Goal: Information Seeking & Learning: Learn about a topic

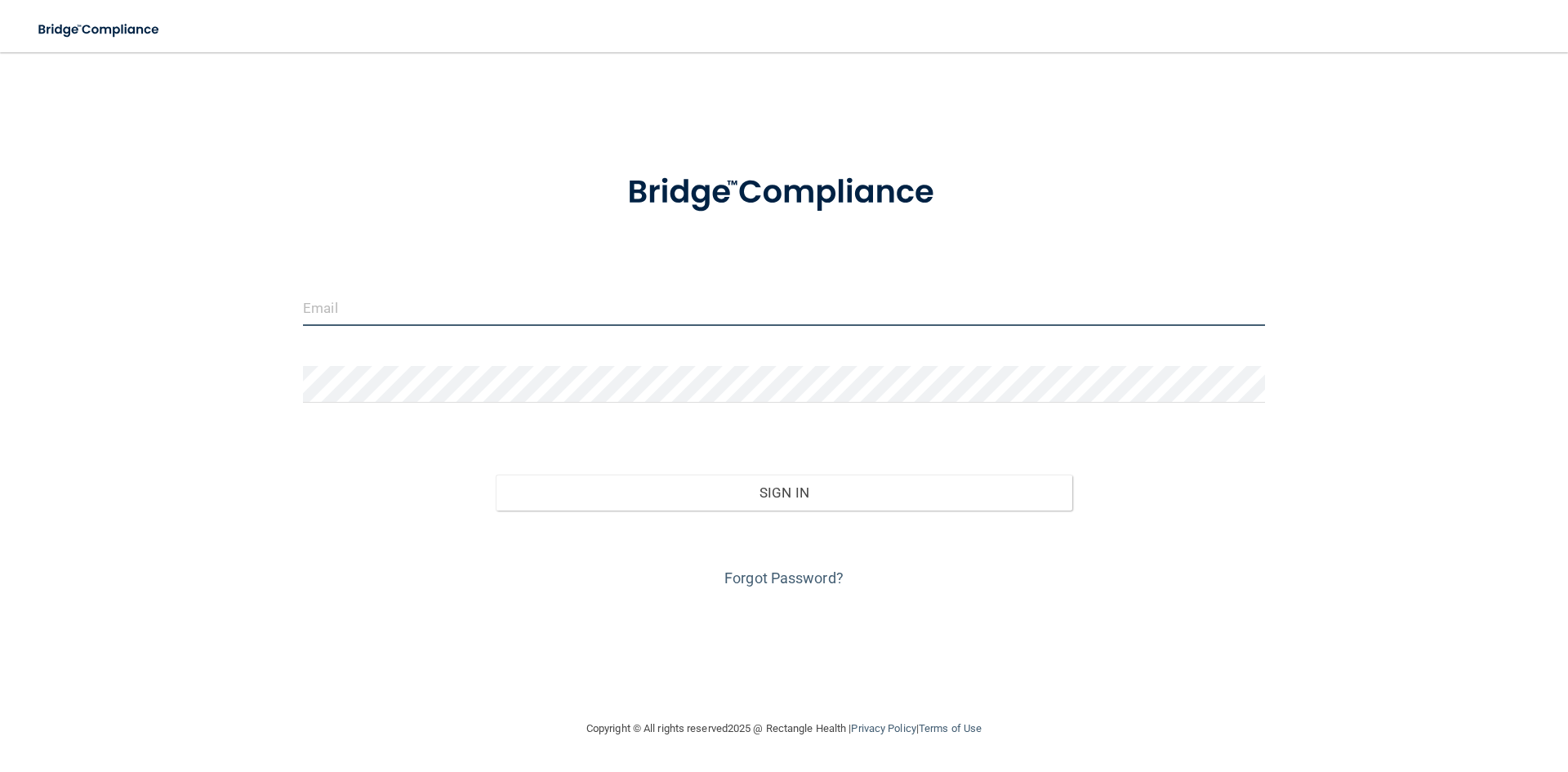
click at [419, 319] on input "email" at bounding box center [784, 307] width 962 height 37
type input "[EMAIL_ADDRESS][DOMAIN_NAME]"
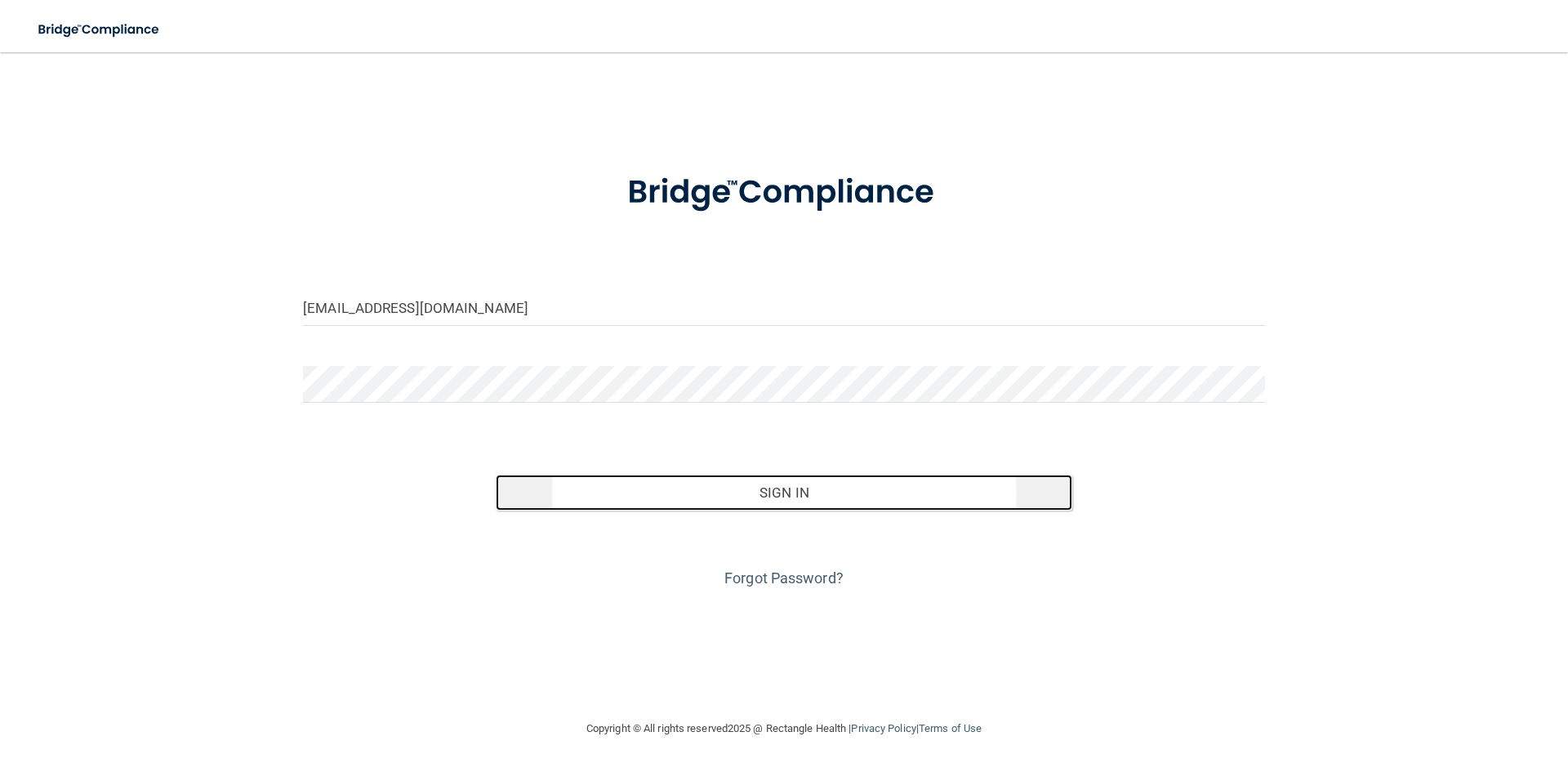
click at [768, 485] on button "Sign In" at bounding box center [784, 493] width 577 height 36
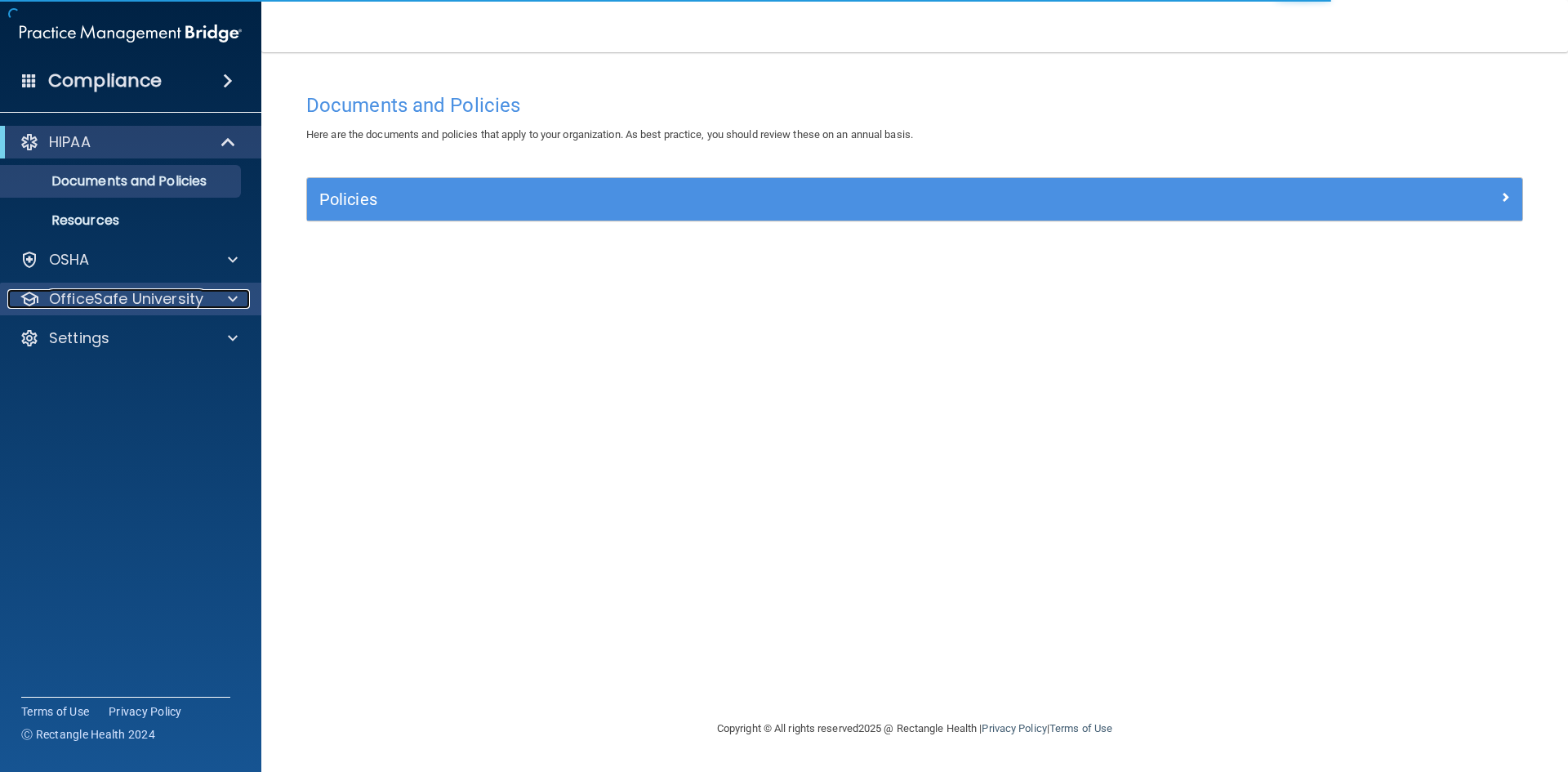
click at [180, 306] on p "OfficeSafe University" at bounding box center [126, 299] width 154 height 20
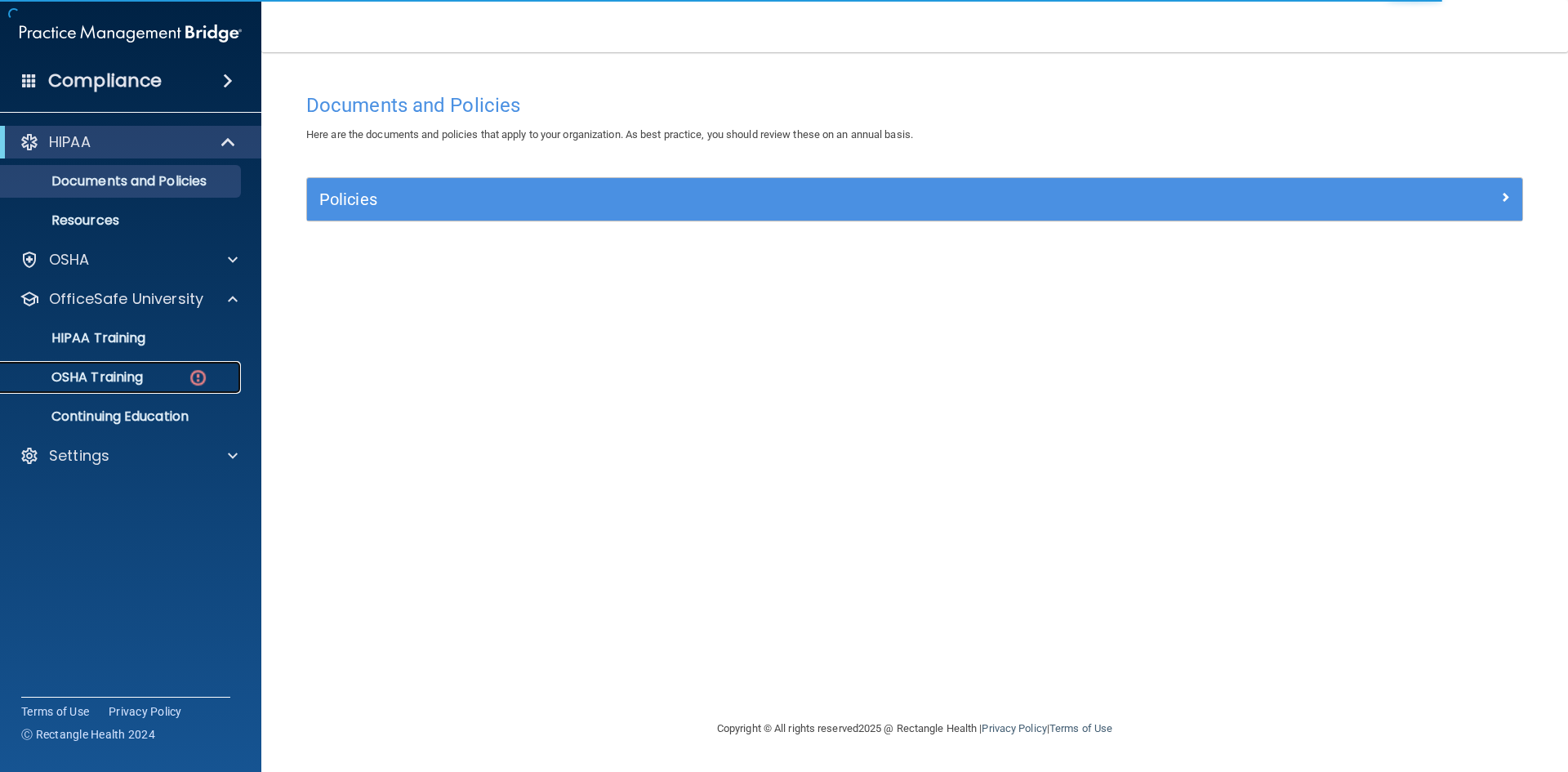
click at [130, 372] on p "OSHA Training" at bounding box center [77, 377] width 132 height 16
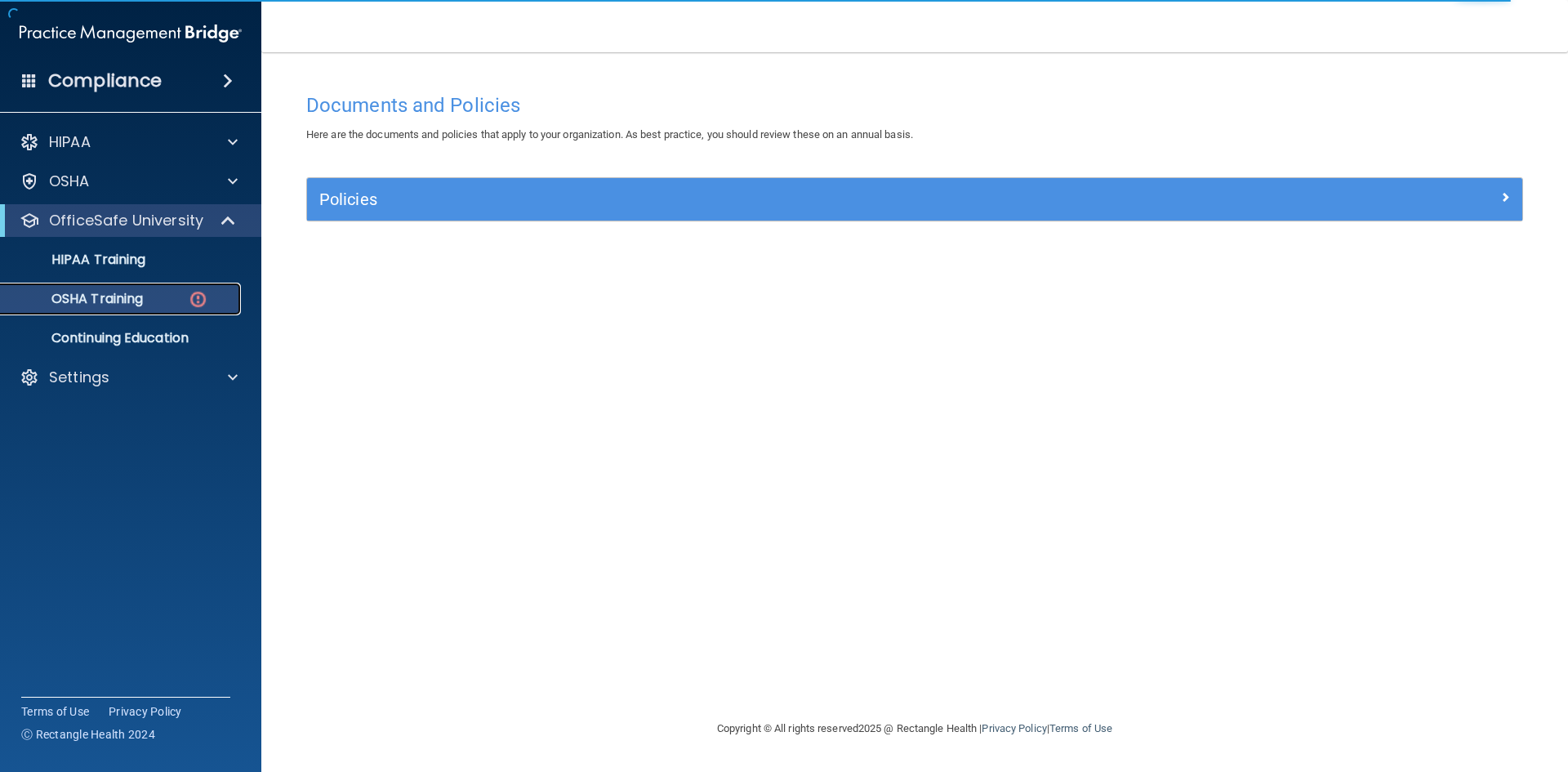
click at [131, 297] on p "OSHA Training" at bounding box center [77, 299] width 132 height 16
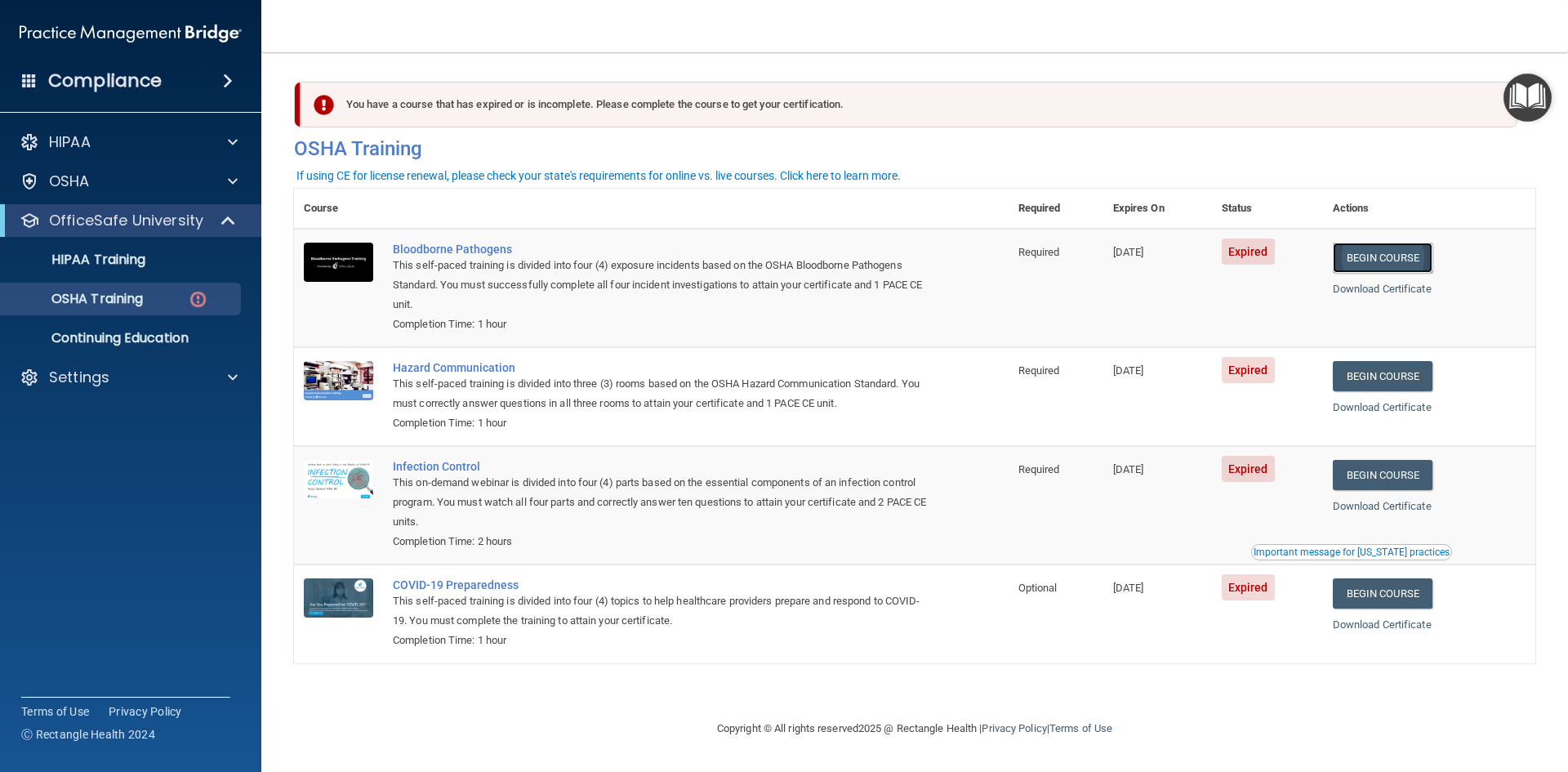
click at [1392, 258] on link "Begin Course" at bounding box center [1383, 257] width 100 height 30
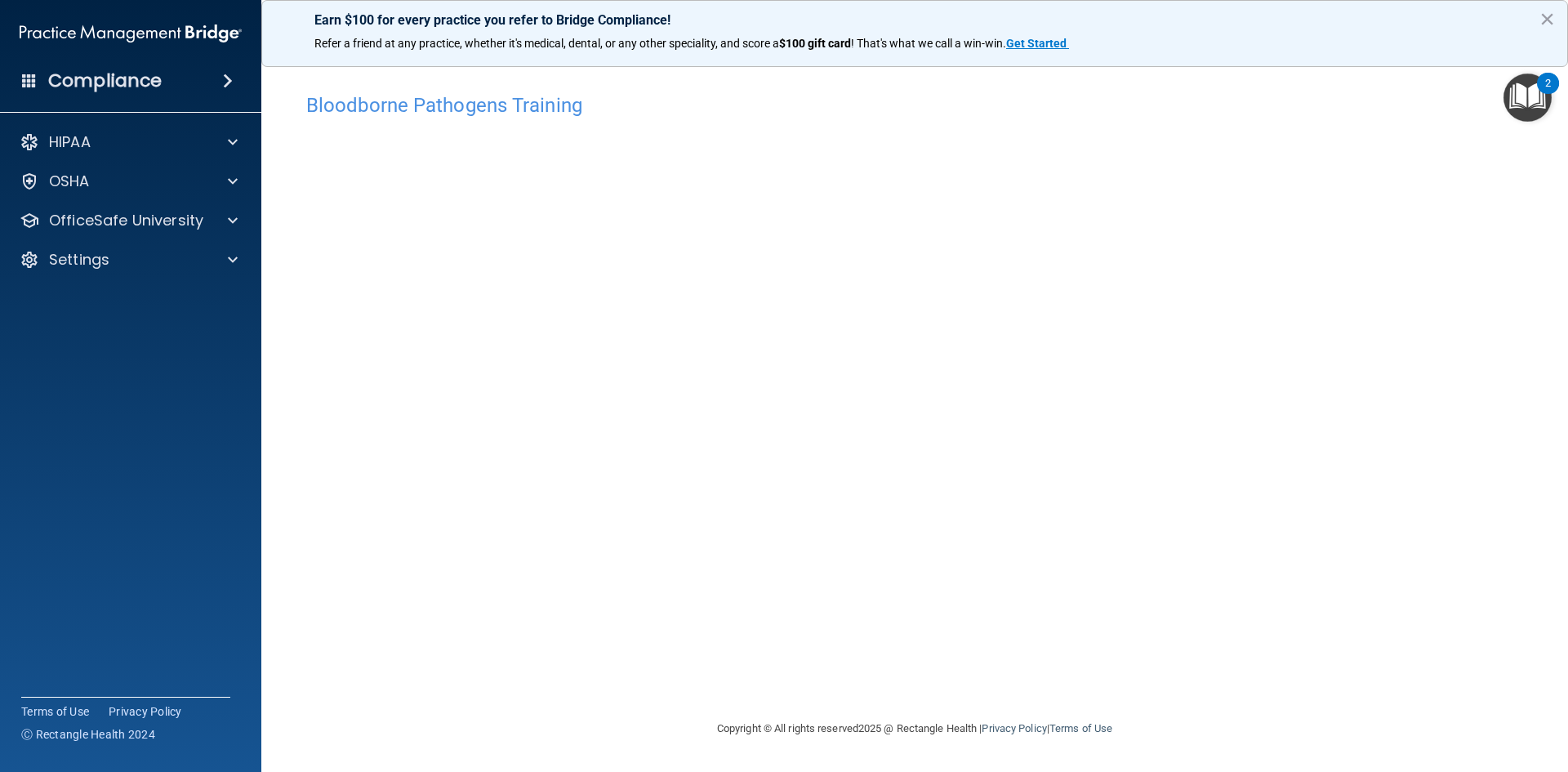
click at [448, 107] on h4 "Bloodborne Pathogens Training" at bounding box center [915, 105] width 1217 height 21
click at [1536, 99] on img "Open Resource Center, 2 new notifications" at bounding box center [1527, 97] width 48 height 48
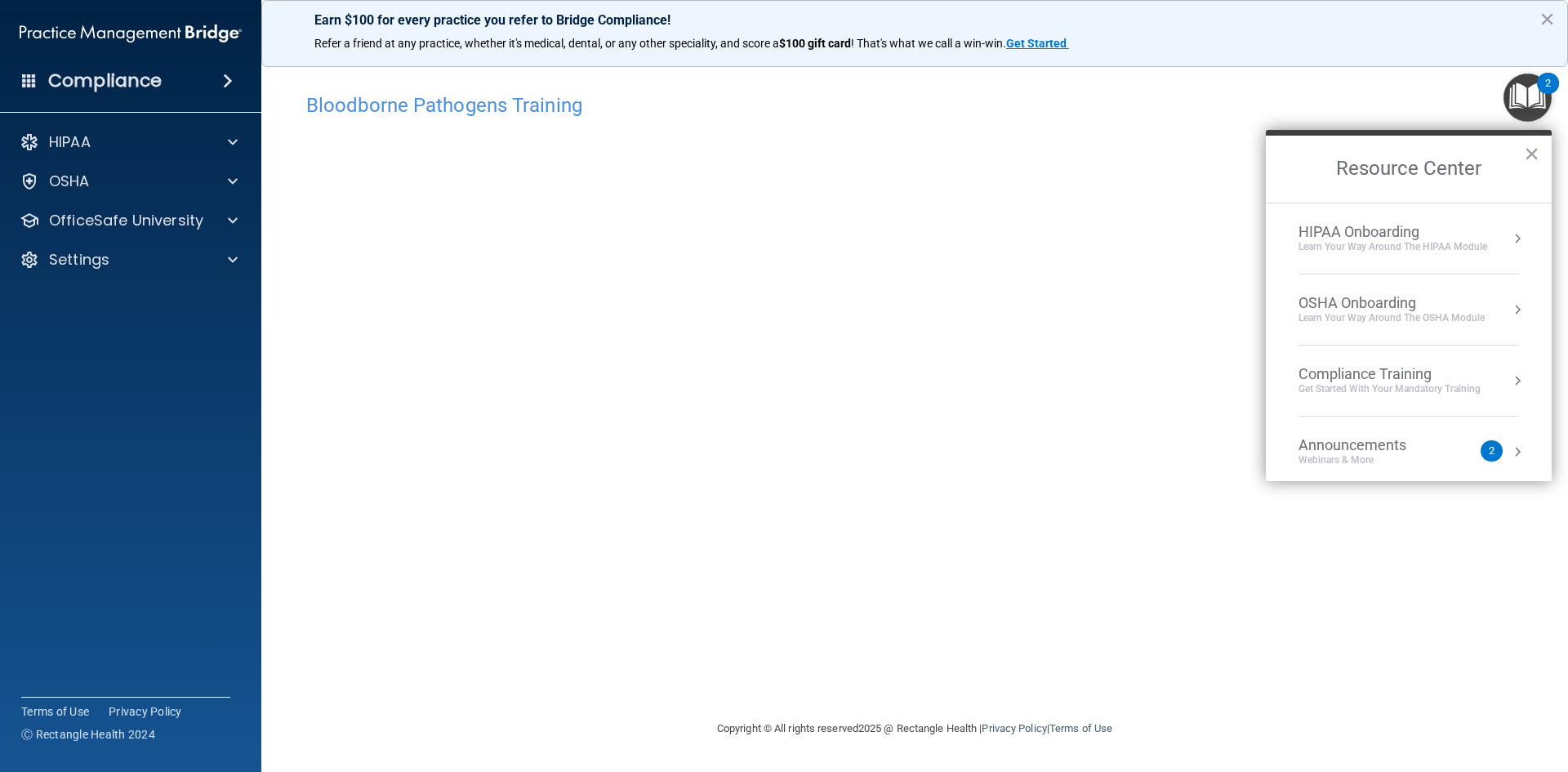
click at [1536, 99] on img "Open Resource Center, 2 new notifications" at bounding box center [1527, 97] width 48 height 48
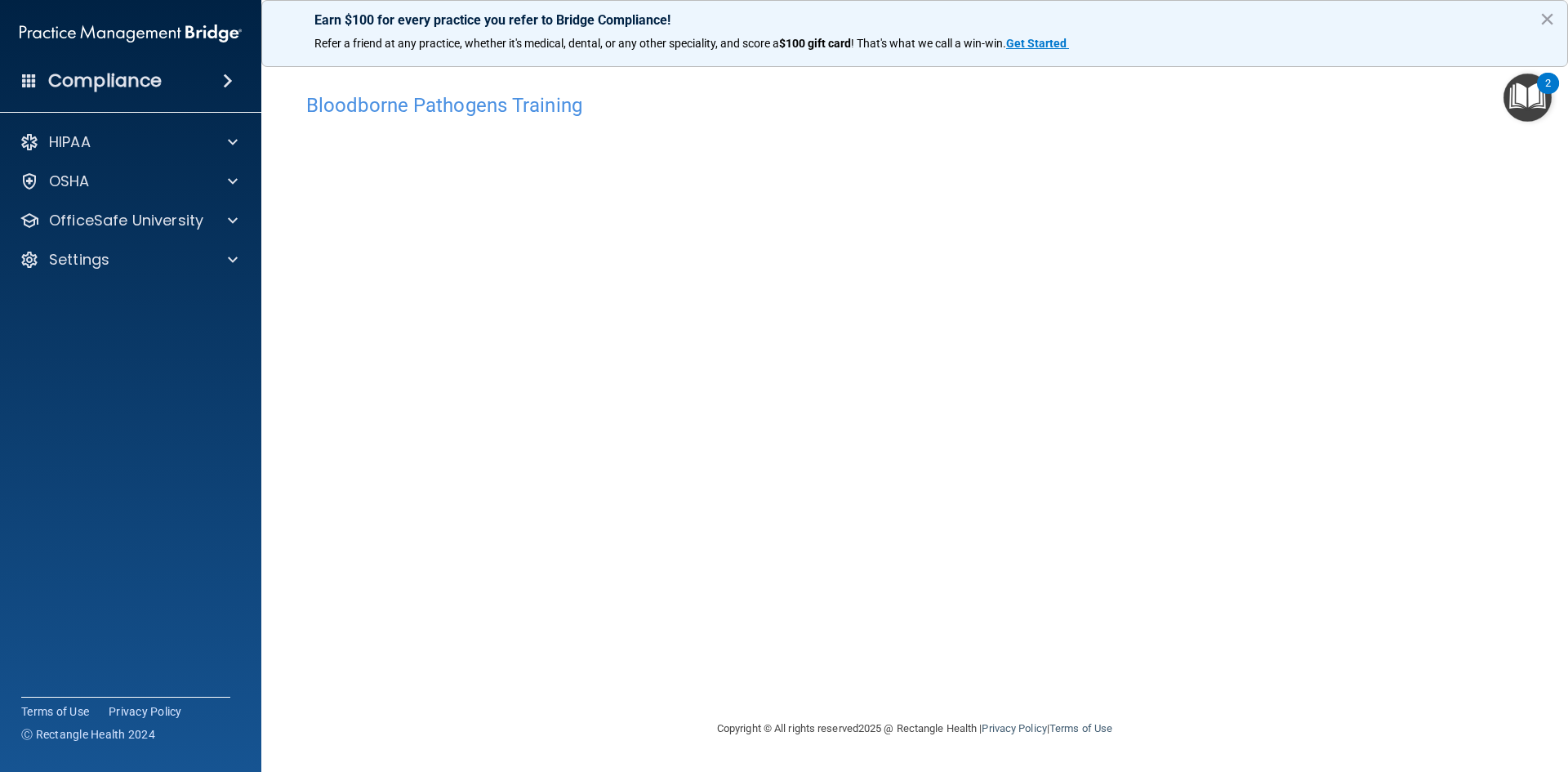
click at [791, 632] on div "Bloodborne Pathogens Training This course doesn’t expire until 09/03/2025. Are …" at bounding box center [915, 402] width 1241 height 634
click at [160, 221] on p "OfficeSafe University" at bounding box center [126, 221] width 154 height 20
click at [138, 300] on p "OSHA Training" at bounding box center [77, 299] width 132 height 16
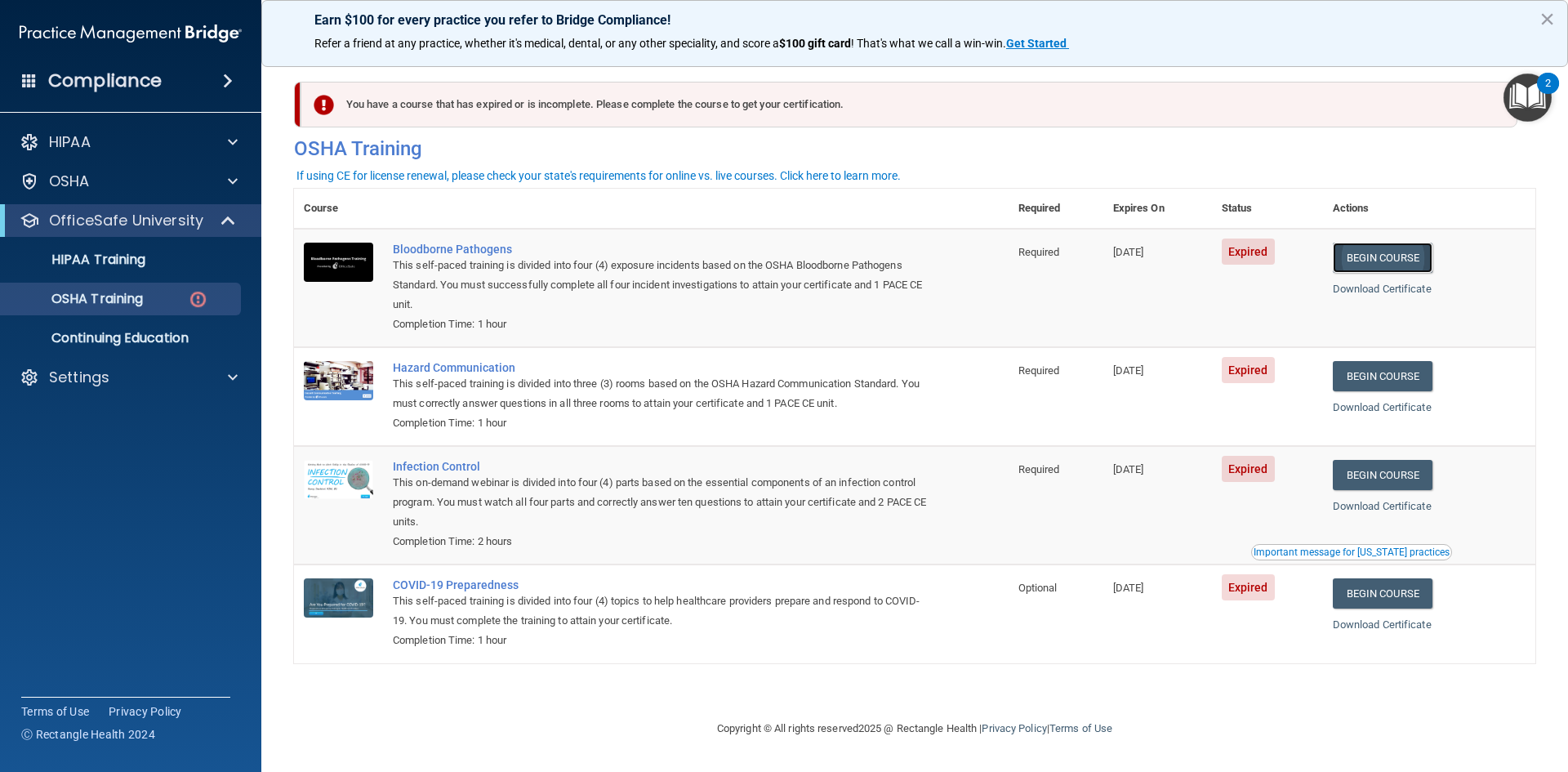
click at [1389, 257] on link "Begin Course" at bounding box center [1383, 257] width 100 height 30
click at [123, 305] on p "OSHA Training" at bounding box center [77, 299] width 132 height 16
click at [122, 265] on p "HIPAA Training" at bounding box center [78, 260] width 135 height 16
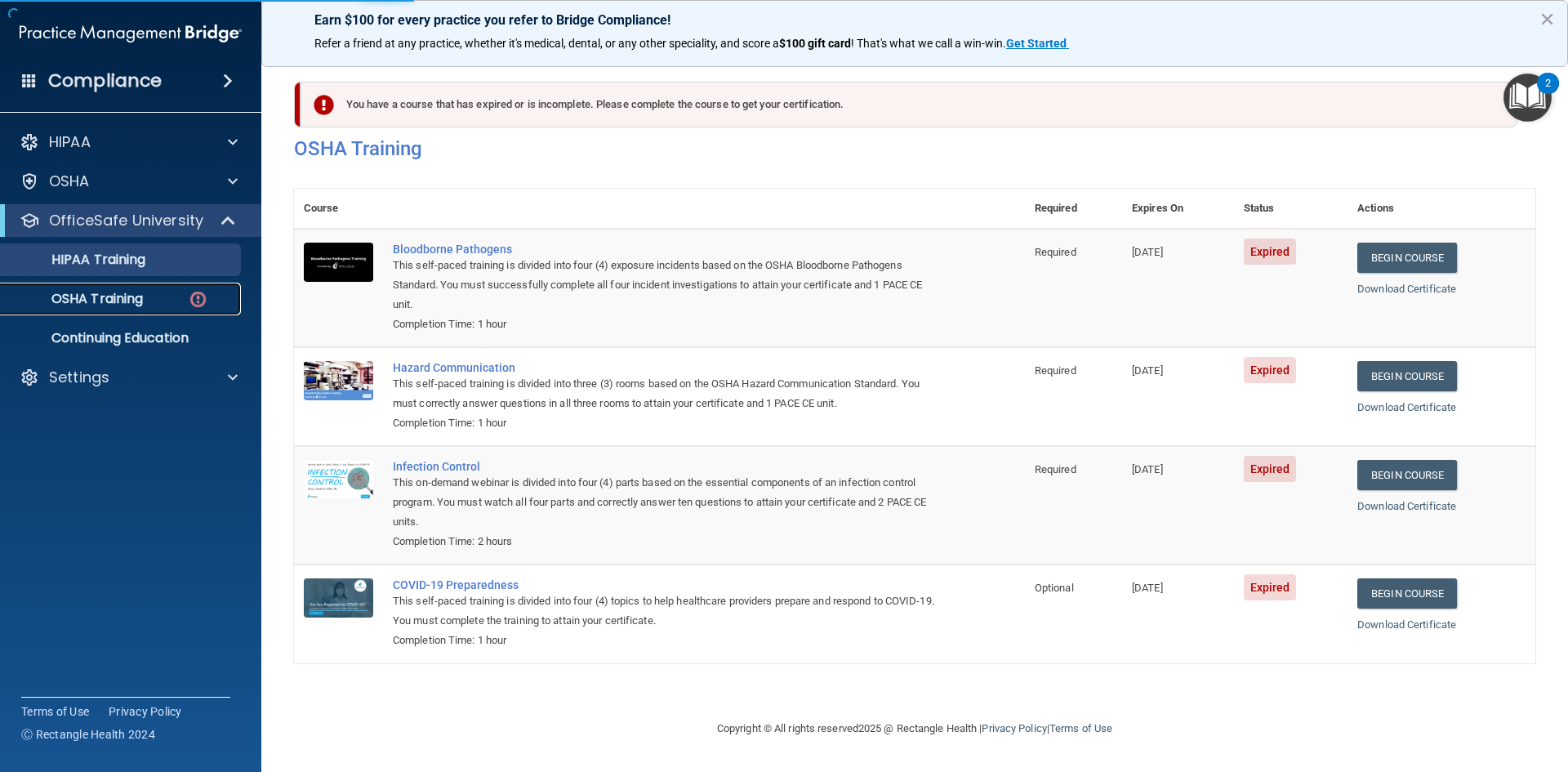
click at [123, 301] on p "OSHA Training" at bounding box center [77, 299] width 132 height 16
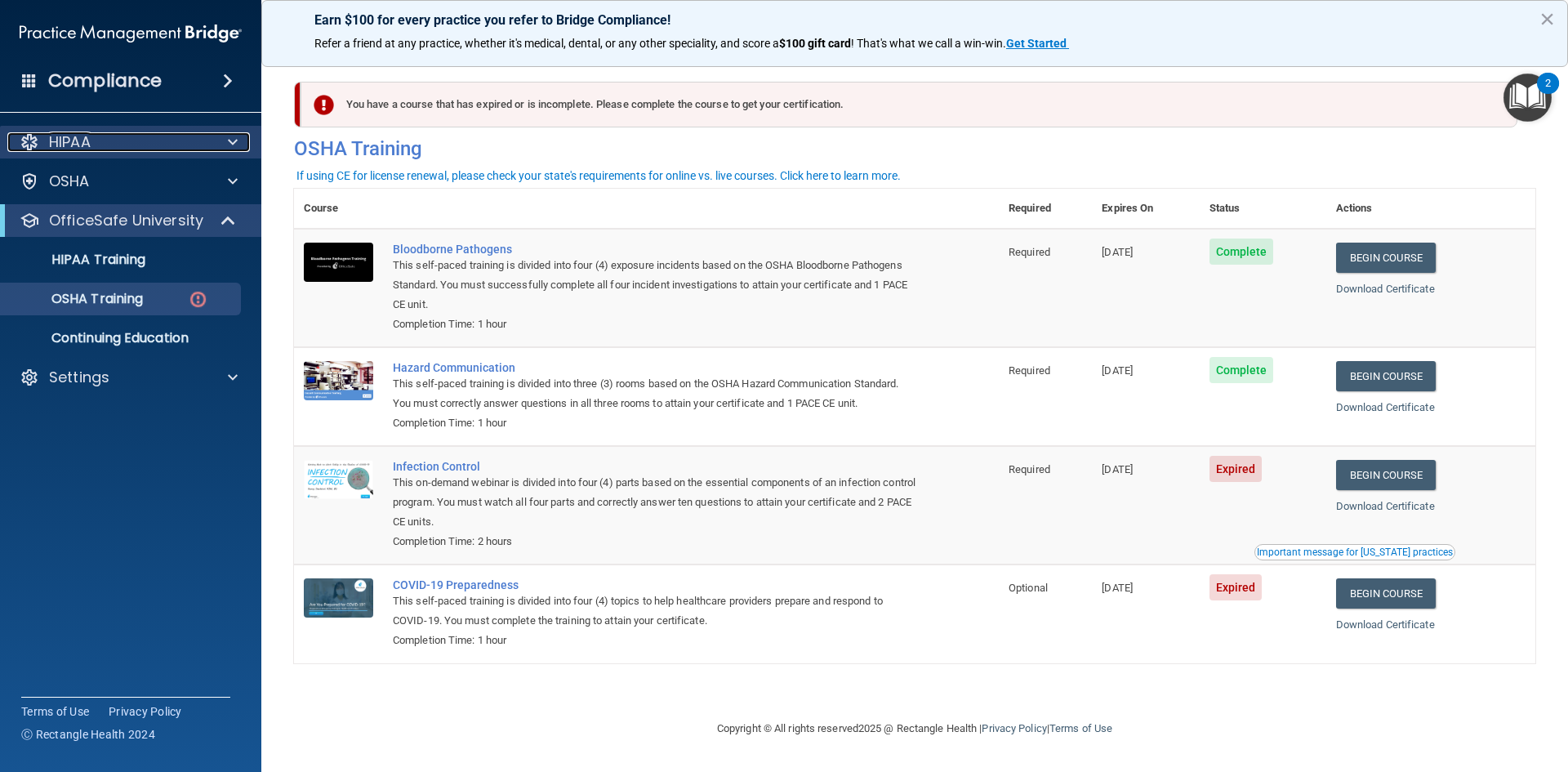
click at [122, 144] on div "HIPAA" at bounding box center [109, 142] width 203 height 20
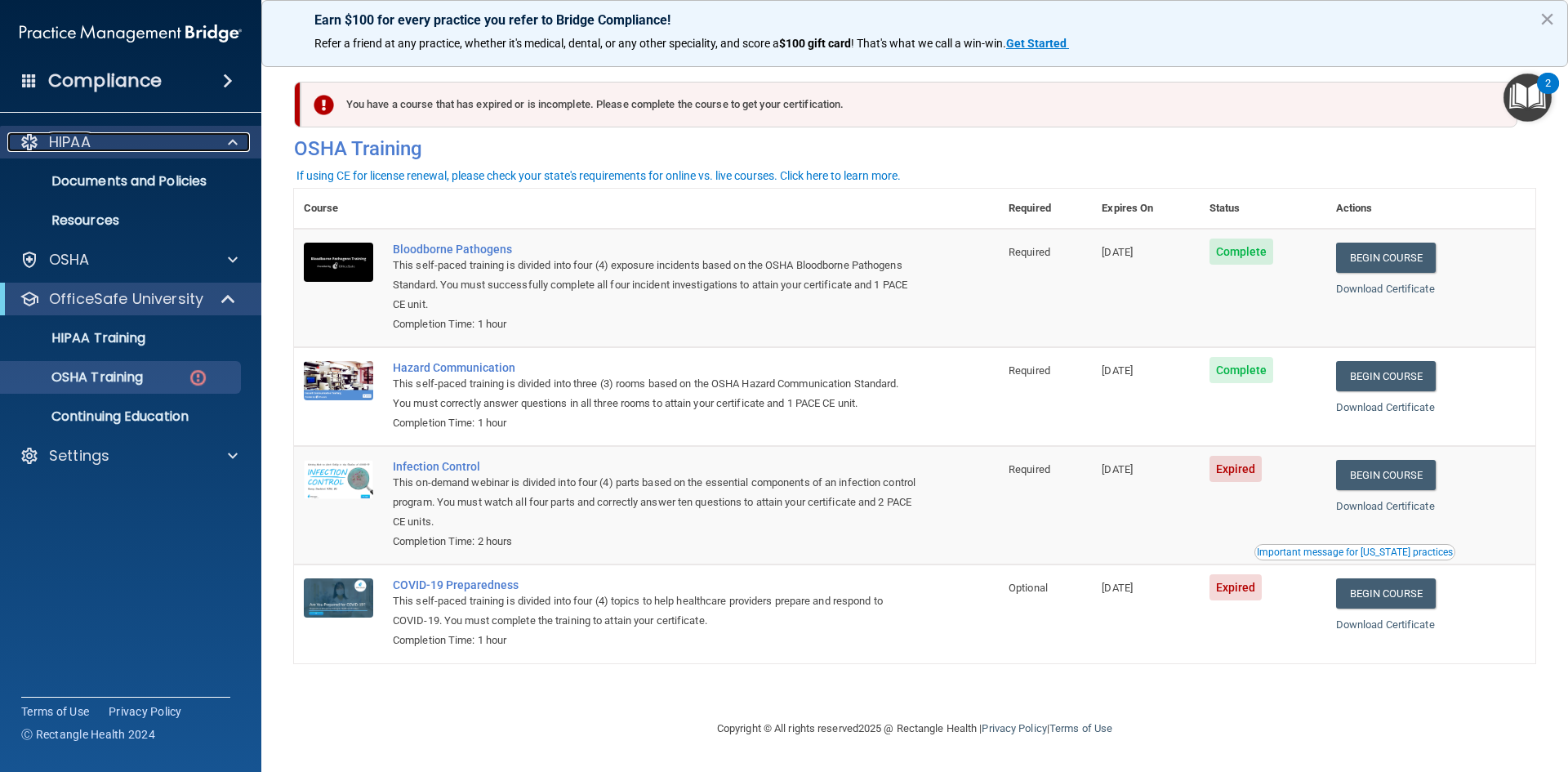
click at [122, 144] on div "HIPAA" at bounding box center [109, 142] width 203 height 20
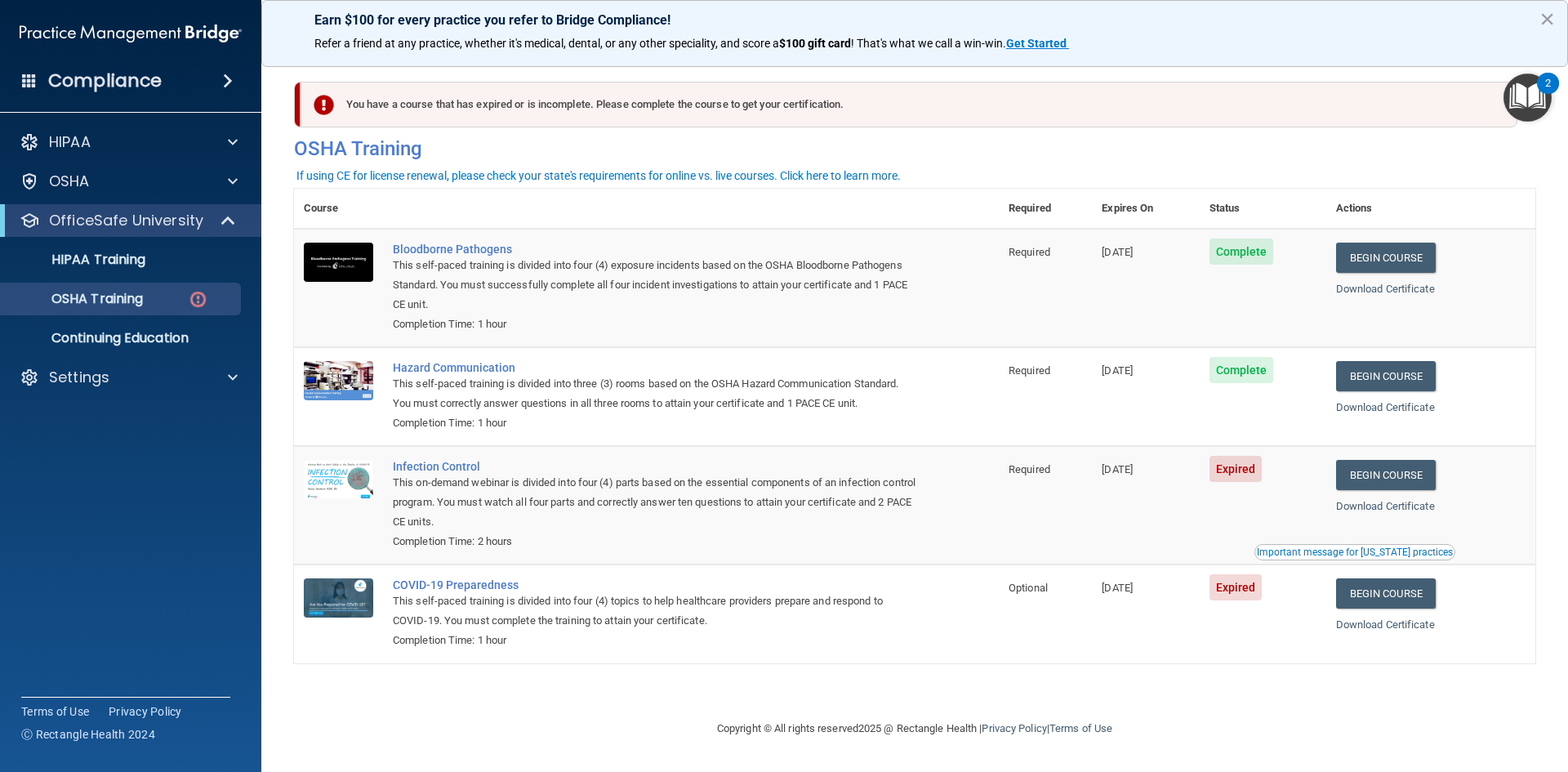
click at [198, 29] on img at bounding box center [131, 33] width 222 height 33
click at [1546, 25] on button "×" at bounding box center [1547, 19] width 16 height 26
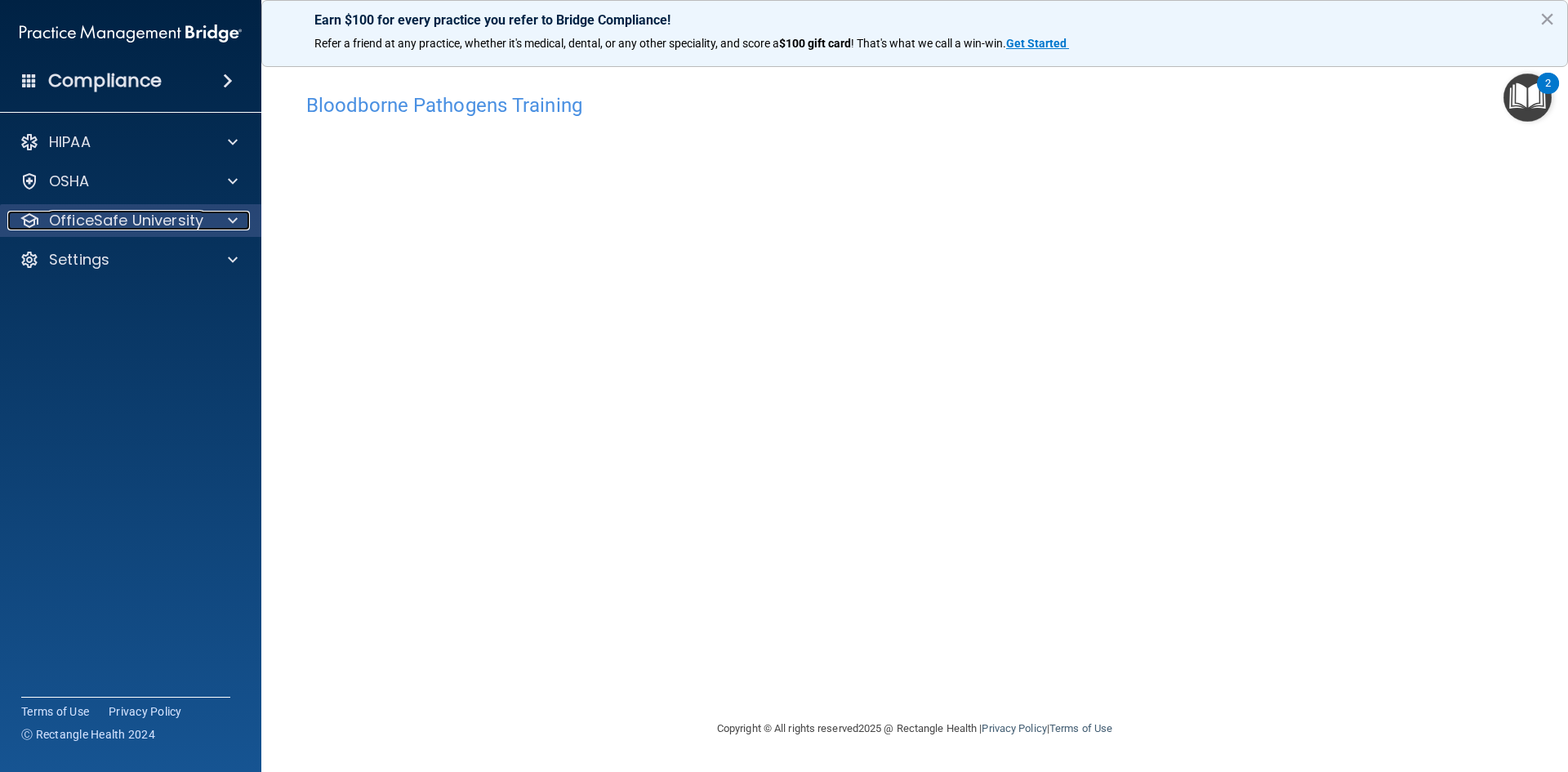
click at [163, 213] on p "OfficeSafe University" at bounding box center [126, 221] width 154 height 20
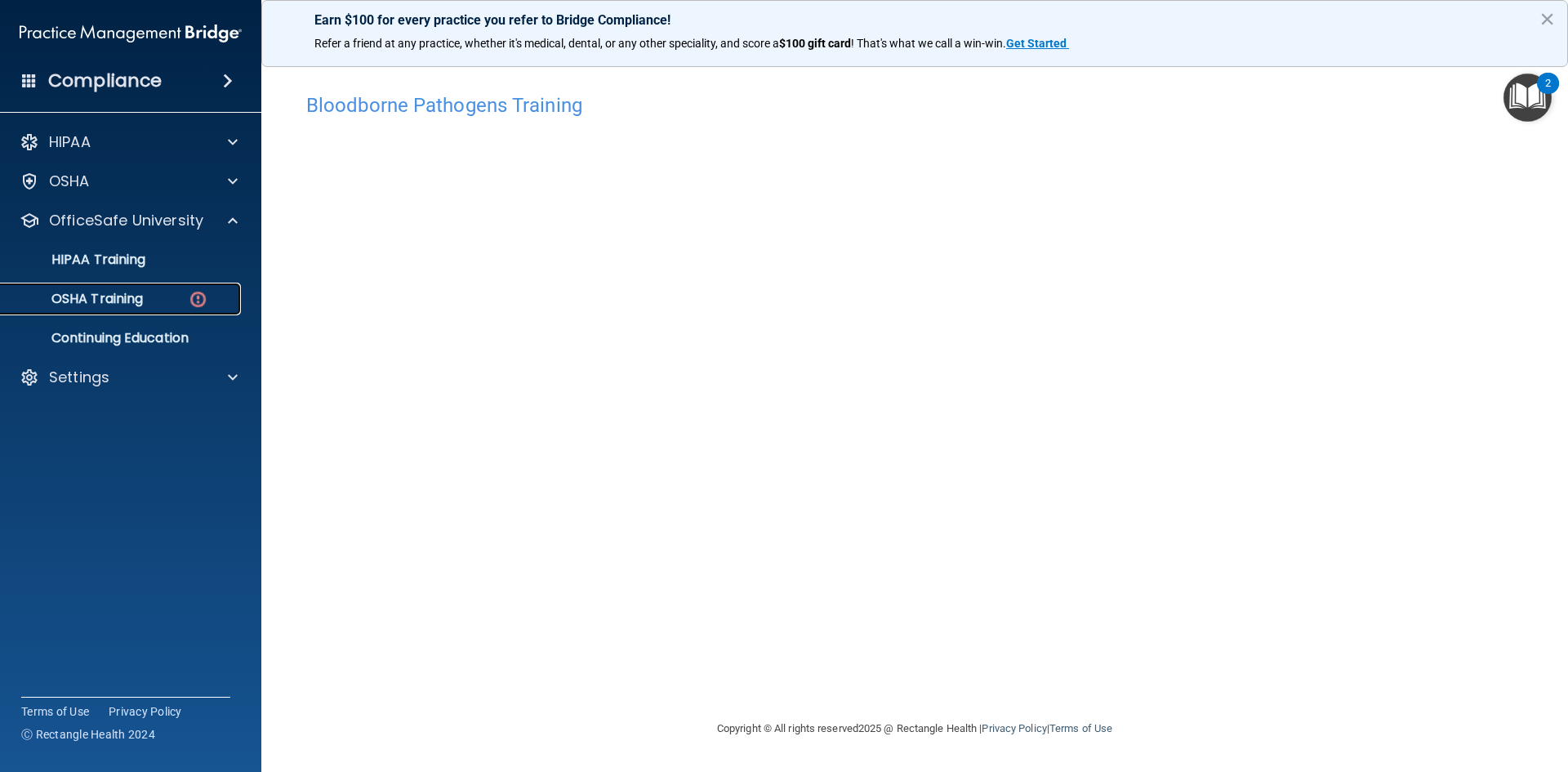
click at [114, 297] on p "OSHA Training" at bounding box center [77, 299] width 132 height 16
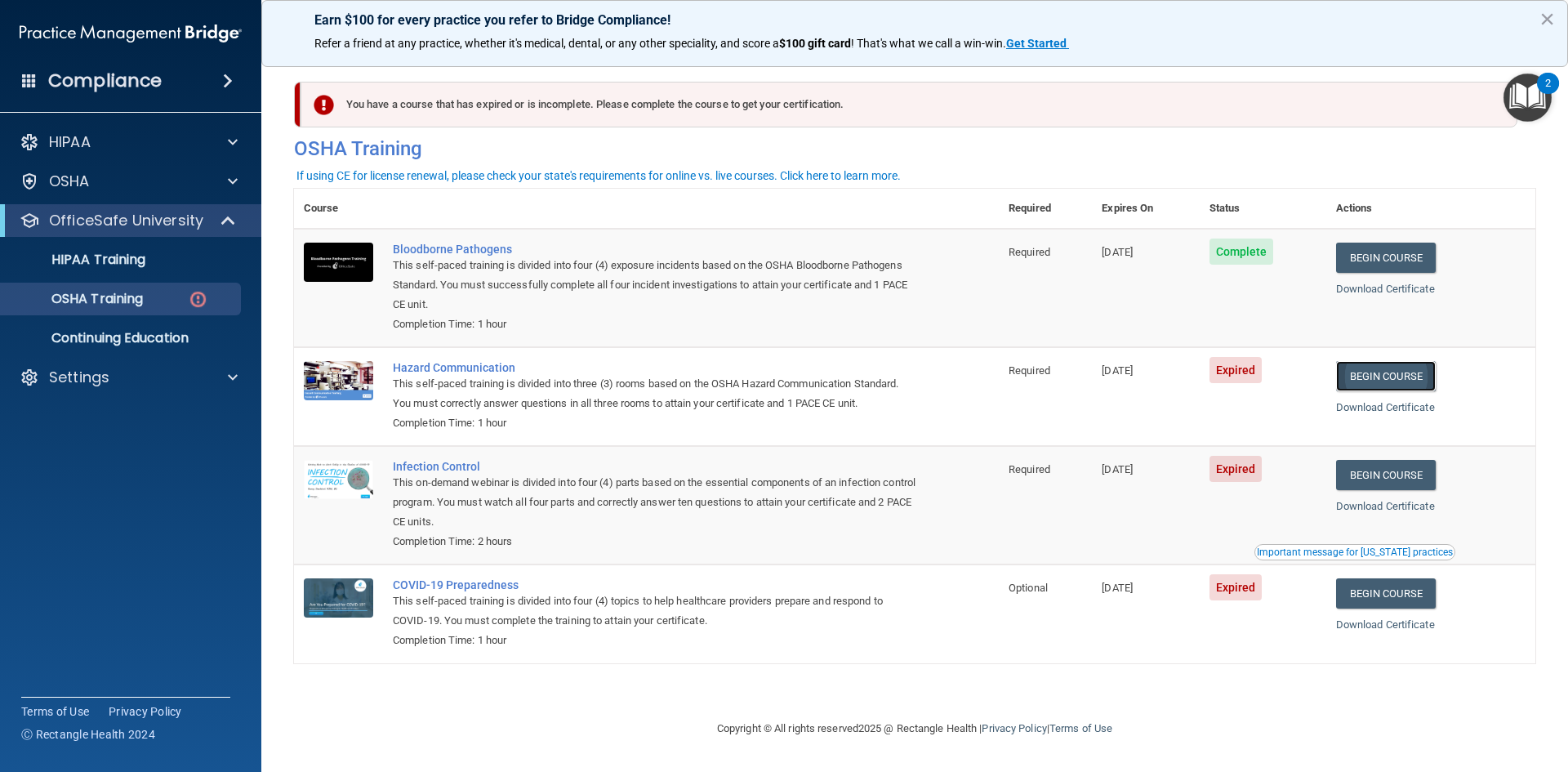
click at [1390, 373] on link "Begin Course" at bounding box center [1386, 376] width 100 height 30
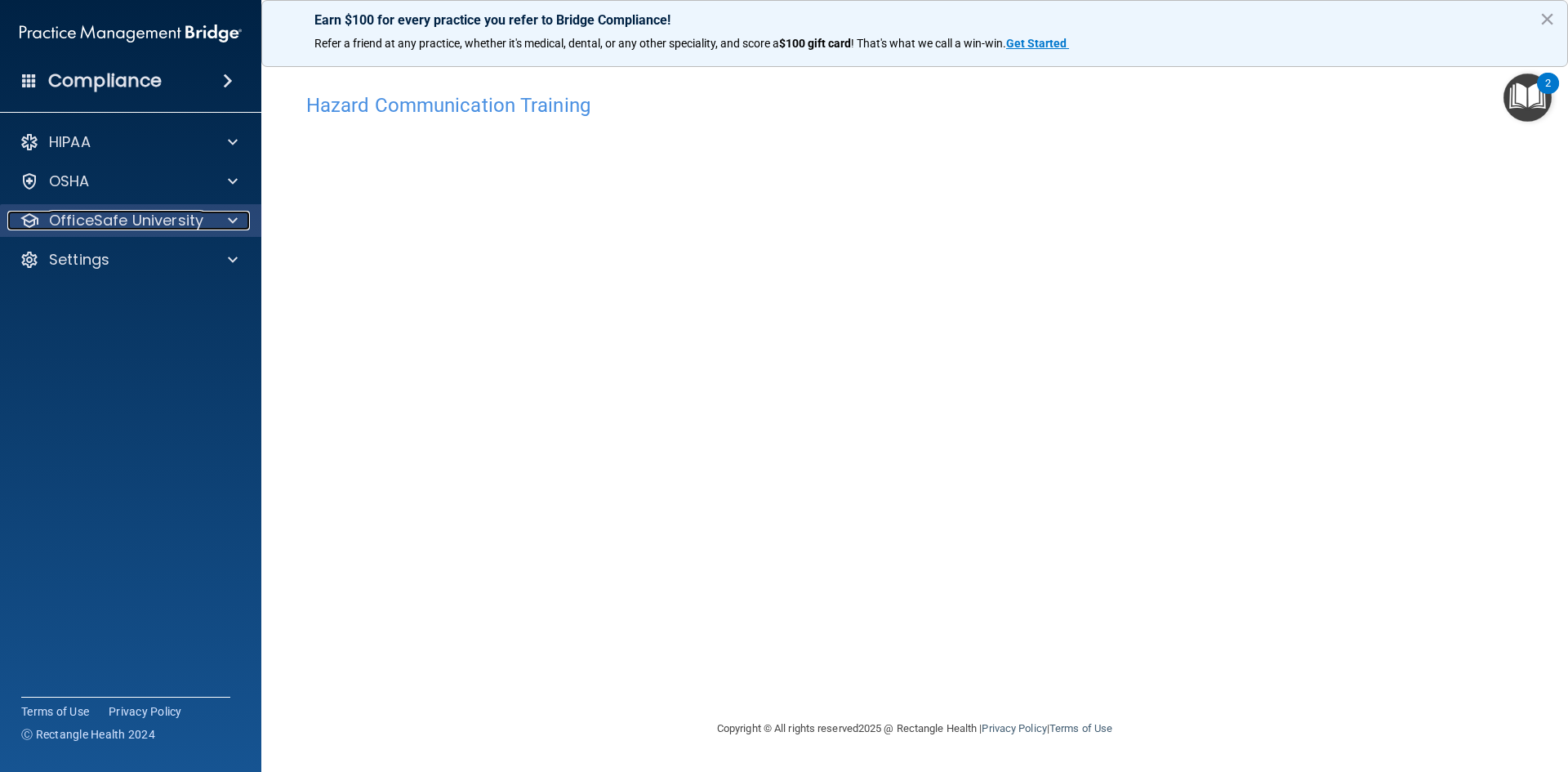
click at [211, 221] on div at bounding box center [230, 221] width 41 height 20
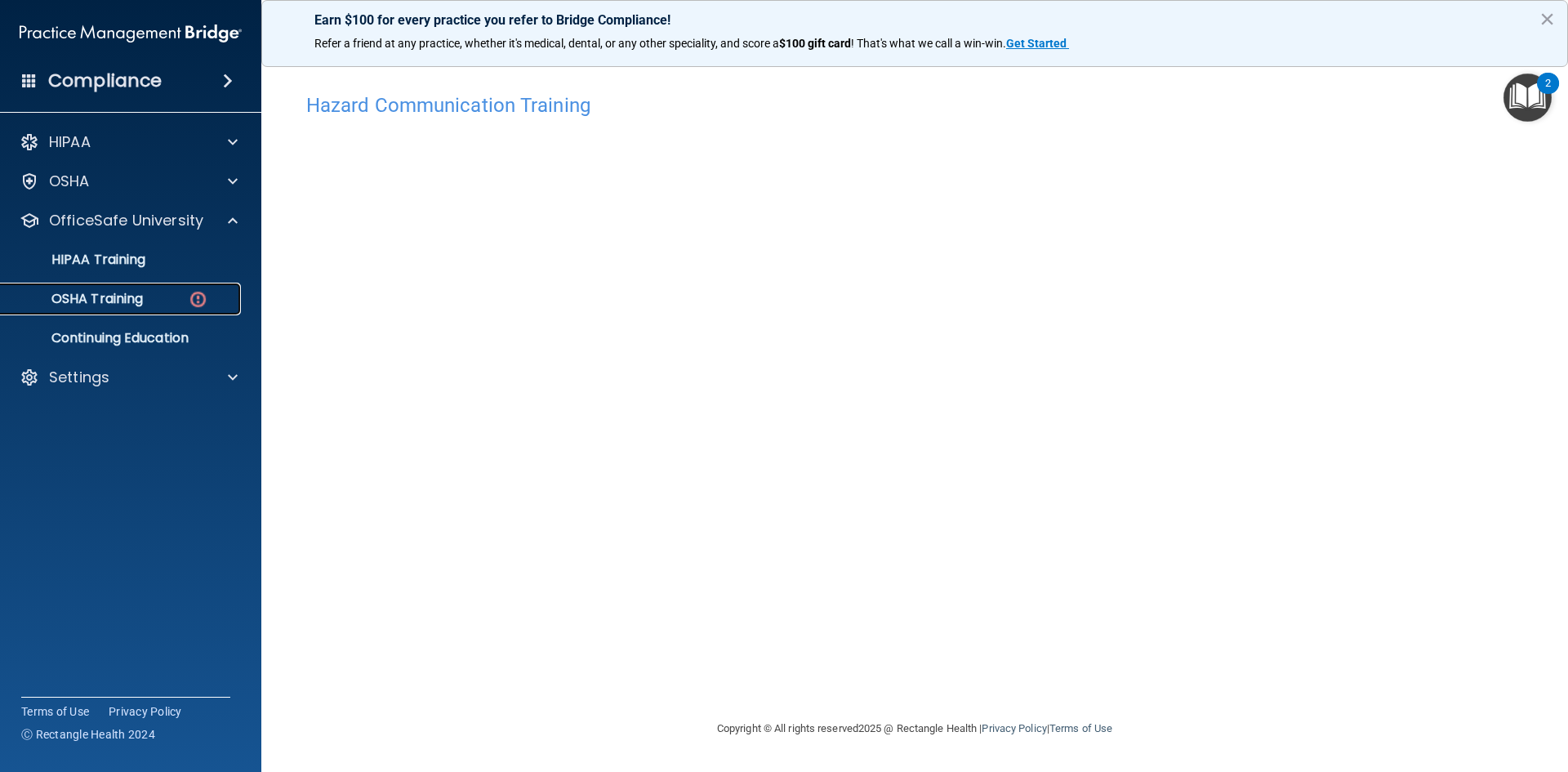
click at [146, 296] on div "OSHA Training" at bounding box center [122, 299] width 223 height 16
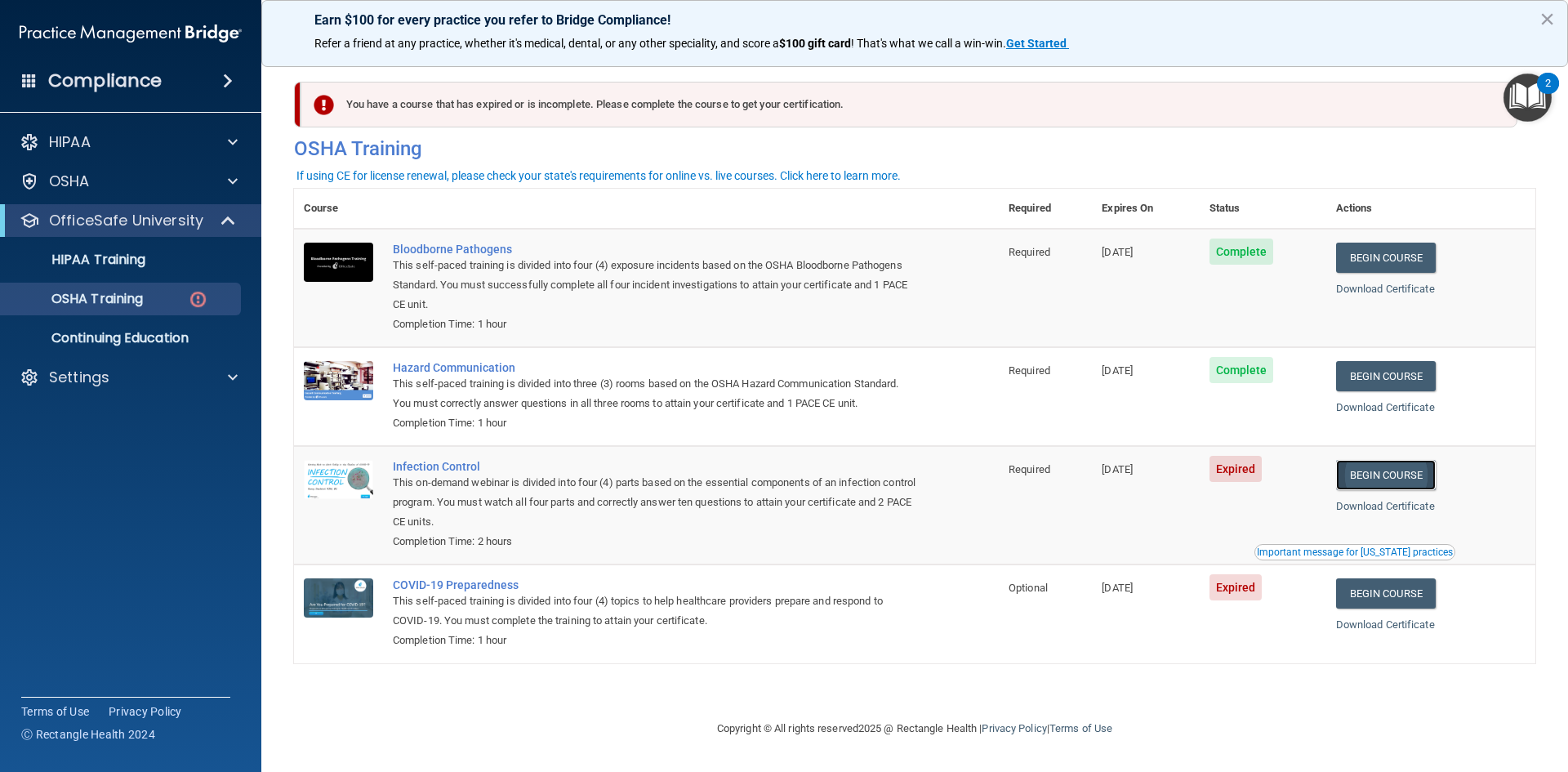
click at [1368, 475] on link "Begin Course" at bounding box center [1386, 475] width 100 height 30
